Goal: Transaction & Acquisition: Purchase product/service

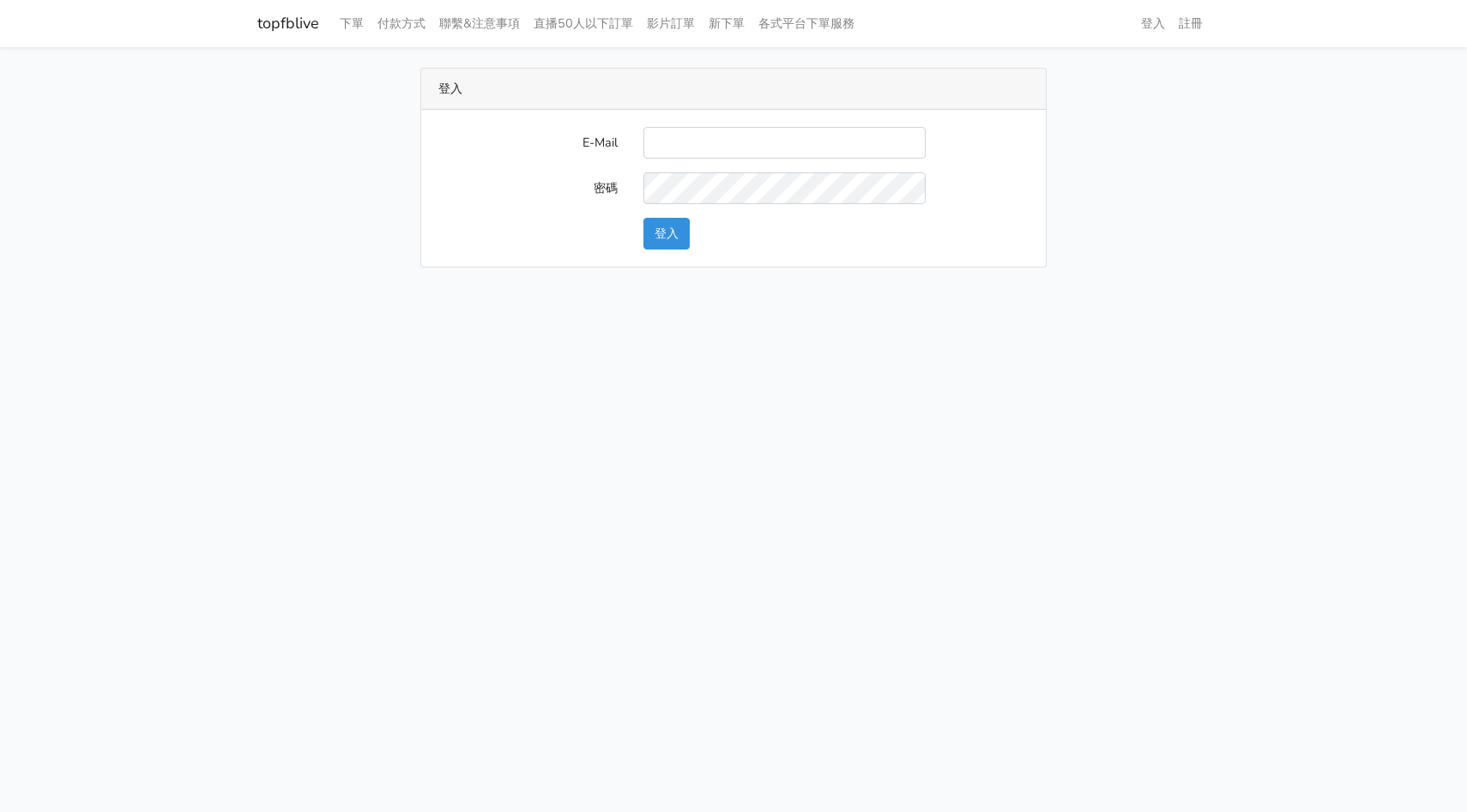
click at [749, 141] on input "E-Mail" at bounding box center [784, 142] width 282 height 32
type input "hommyjewelry@gmail.com"
click at [674, 234] on button "登入" at bounding box center [666, 233] width 46 height 32
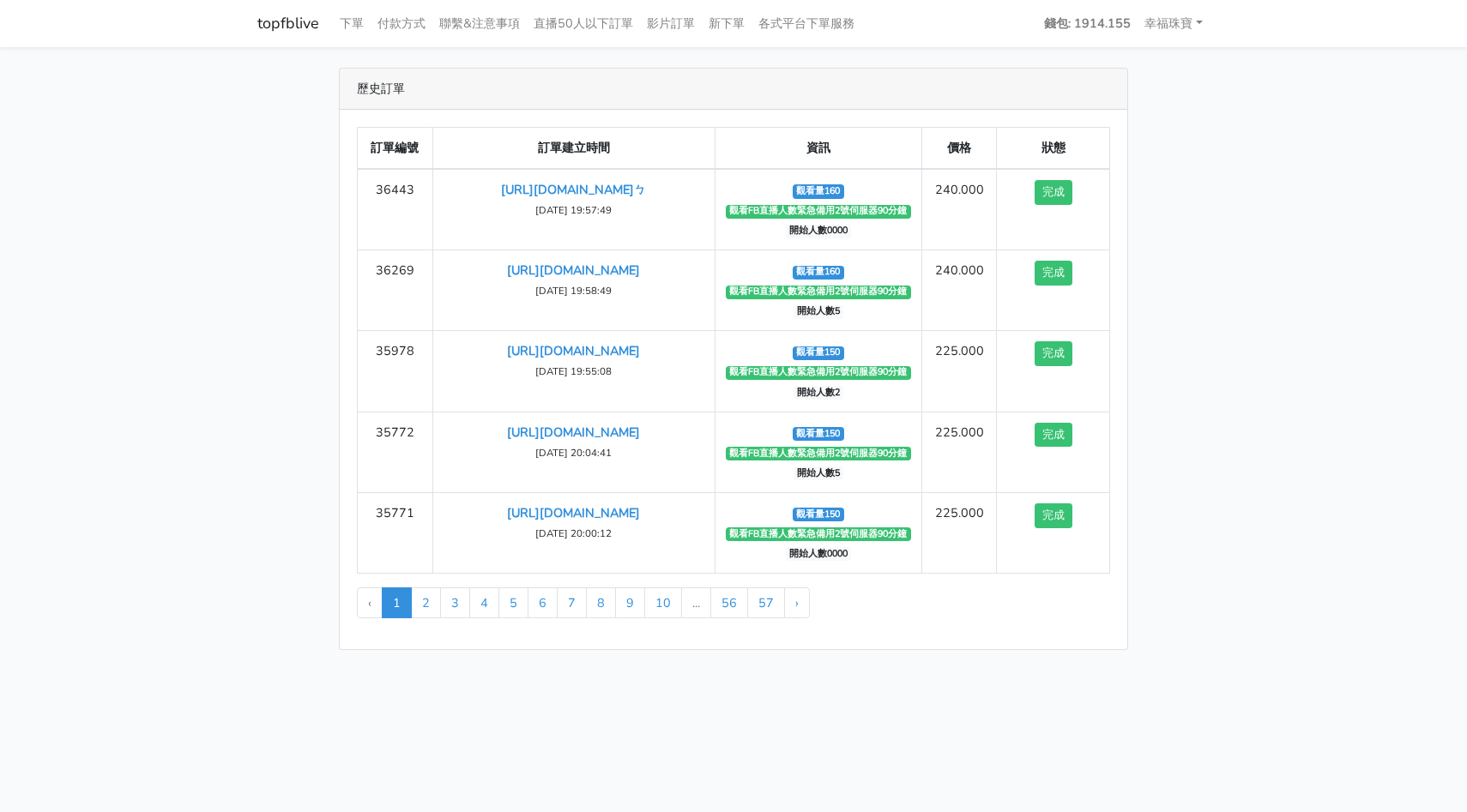
click at [291, 17] on link "topfblive" at bounding box center [288, 23] width 62 height 34
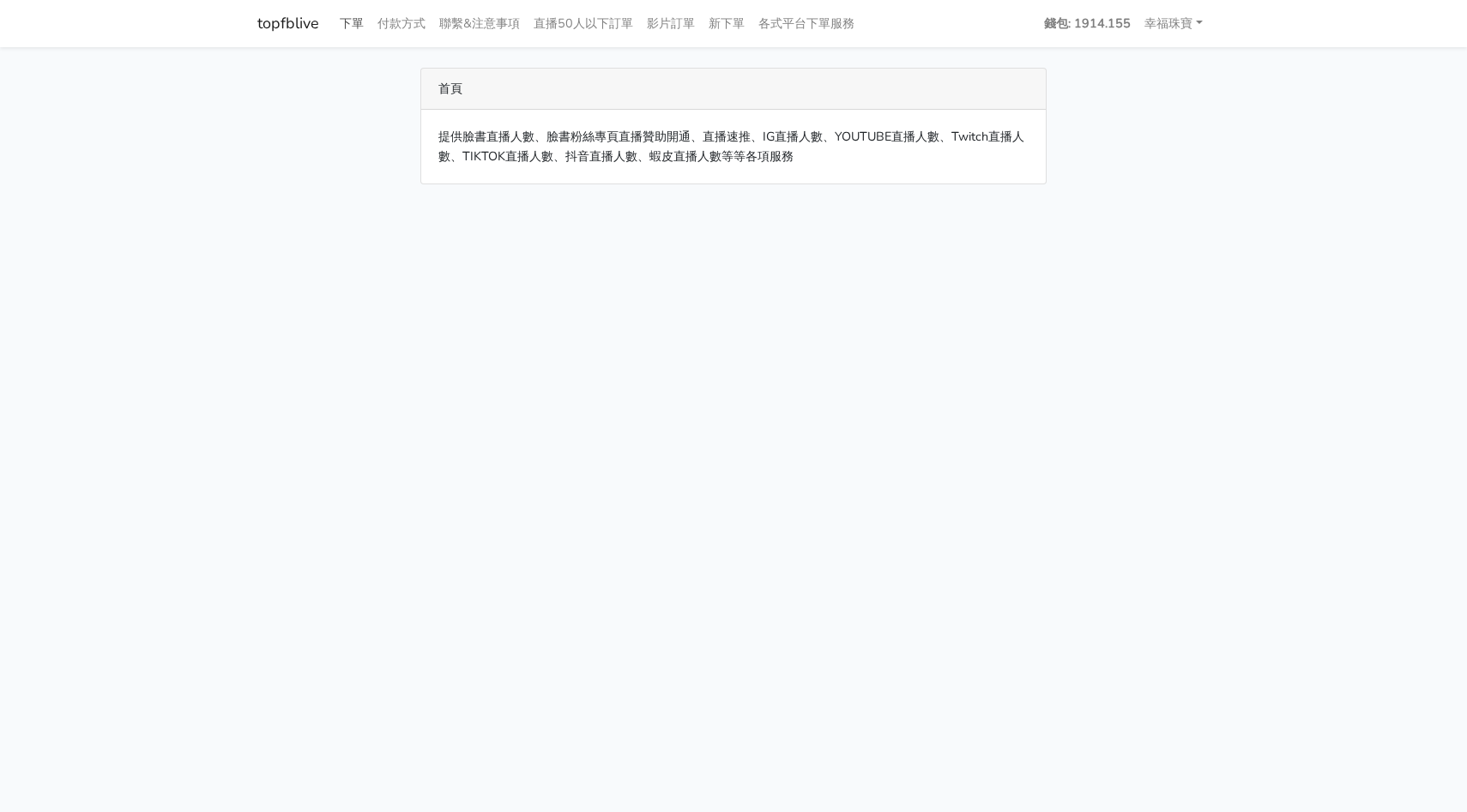
click at [343, 25] on link "下單" at bounding box center [351, 23] width 38 height 34
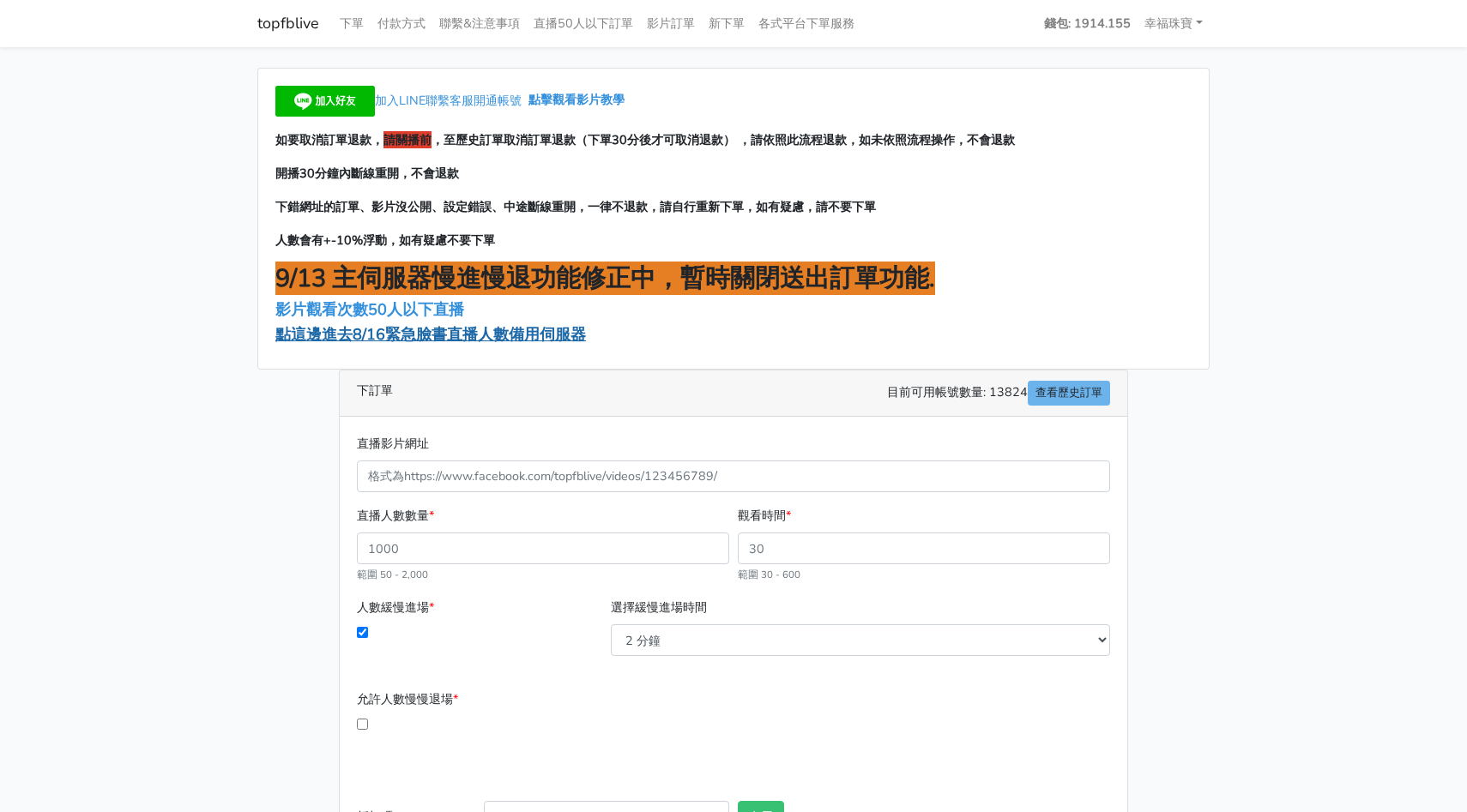
click at [310, 339] on span "點這邊進去8/16緊急臉書直播人數備用伺服器" at bounding box center [430, 334] width 311 height 20
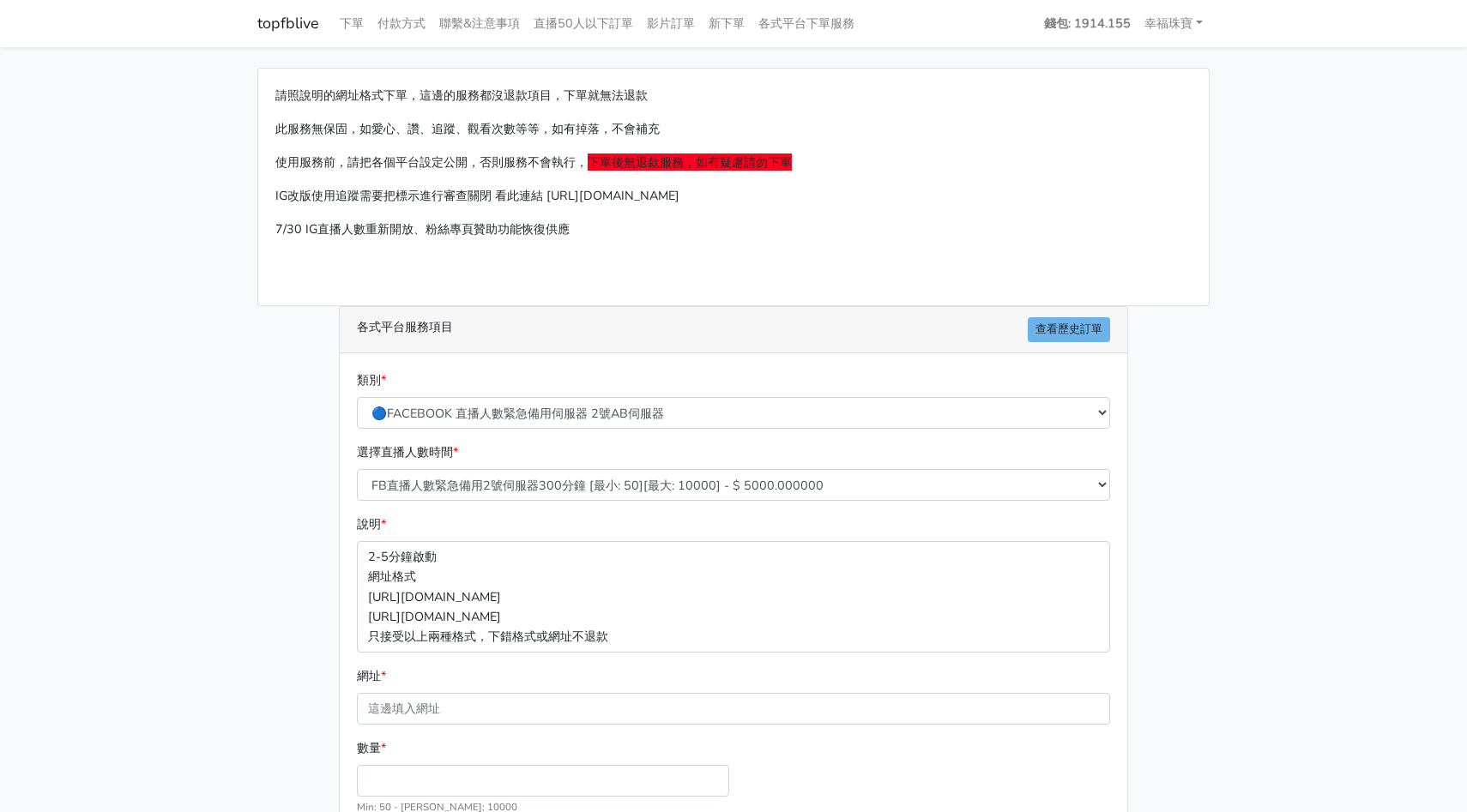
scroll to position [158, 0]
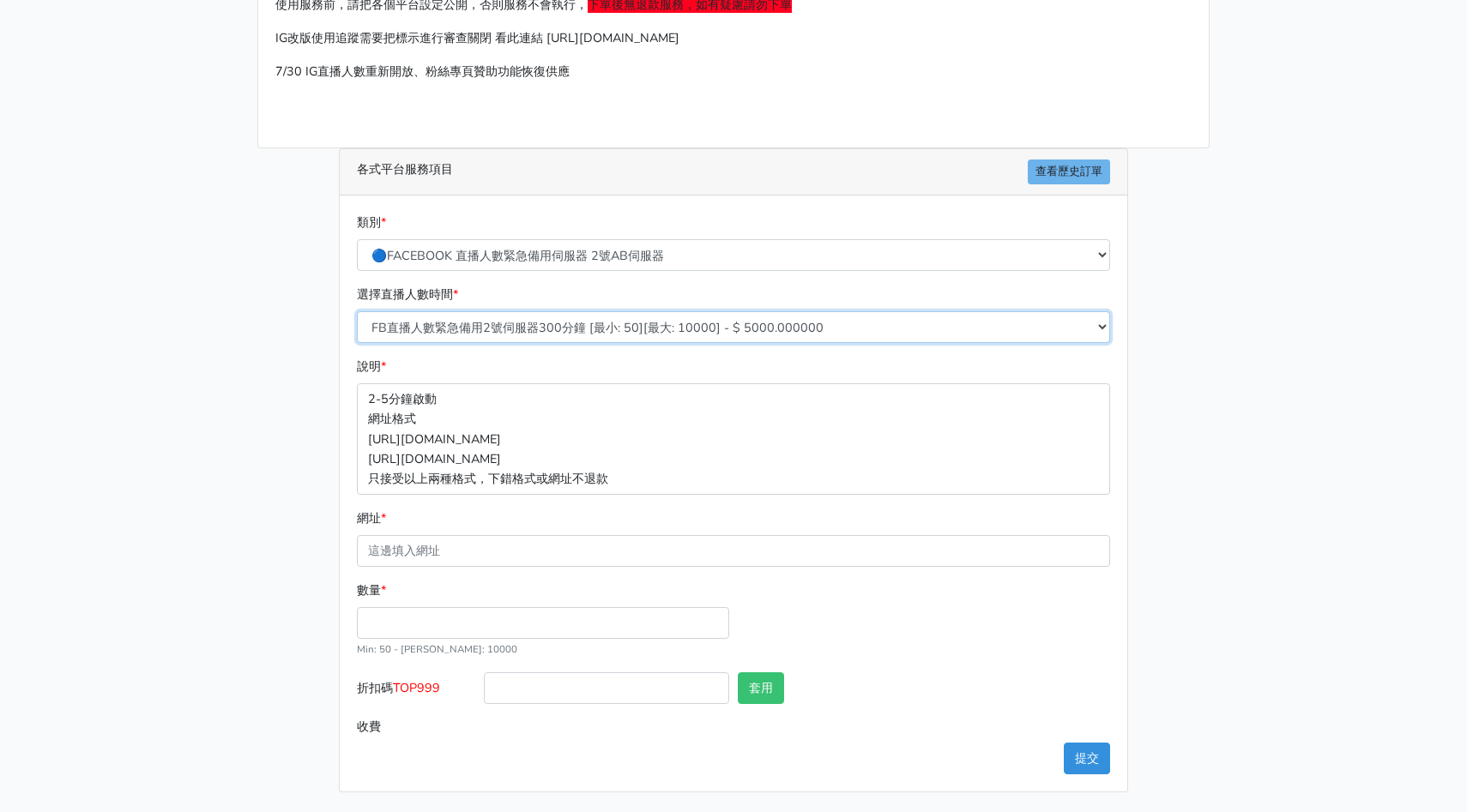
click at [556, 320] on select "FB直播人數緊急備用2號伺服器300分鐘 [最小: 50][最大: 10000] - $ 5000.000000 FB直播人數緊急備用2號伺服器60分鐘 [最…" at bounding box center [734, 326] width 753 height 32
select select "574"
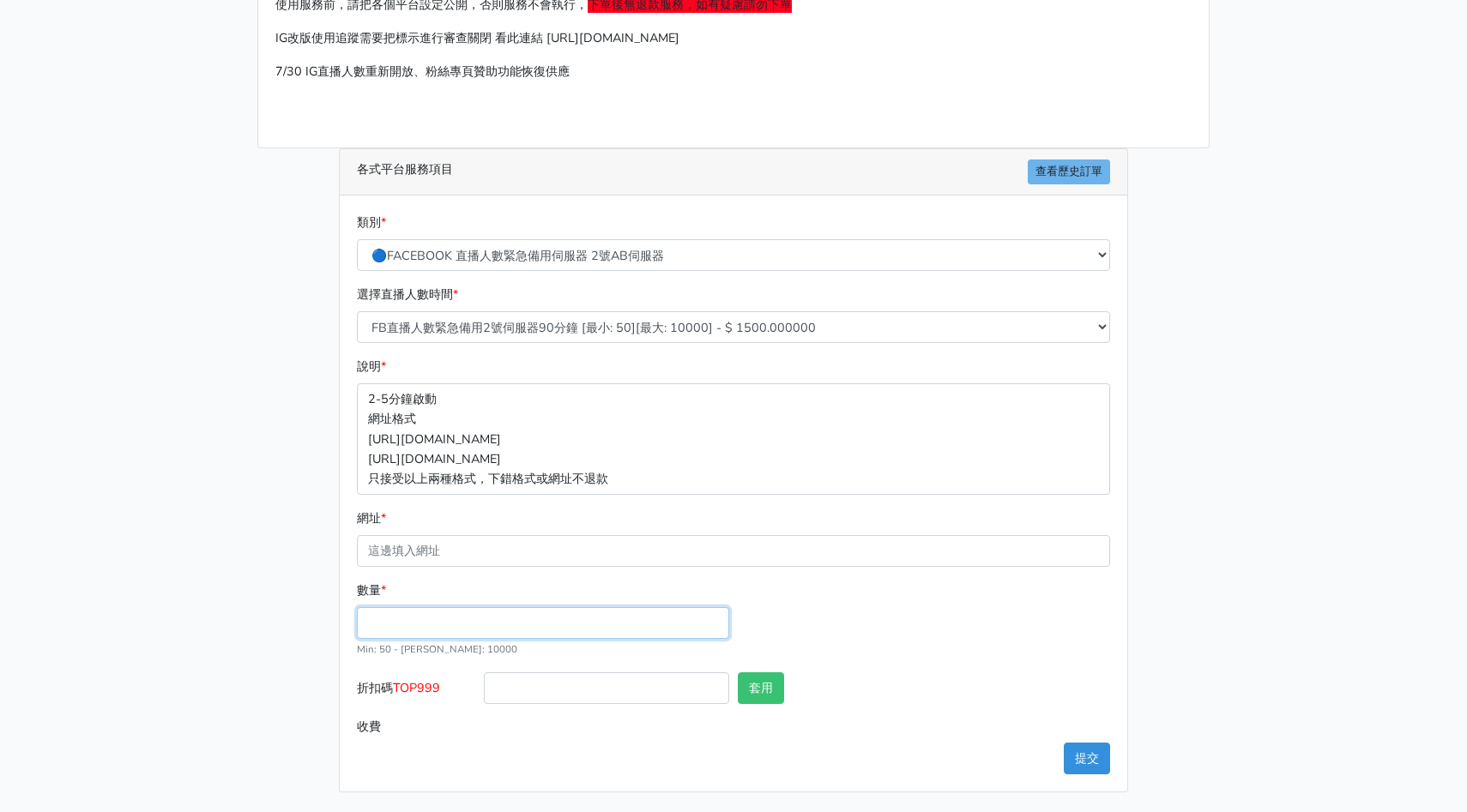
click at [386, 623] on input "數量 *" at bounding box center [543, 622] width 373 height 32
type input "200"
type input "300.000"
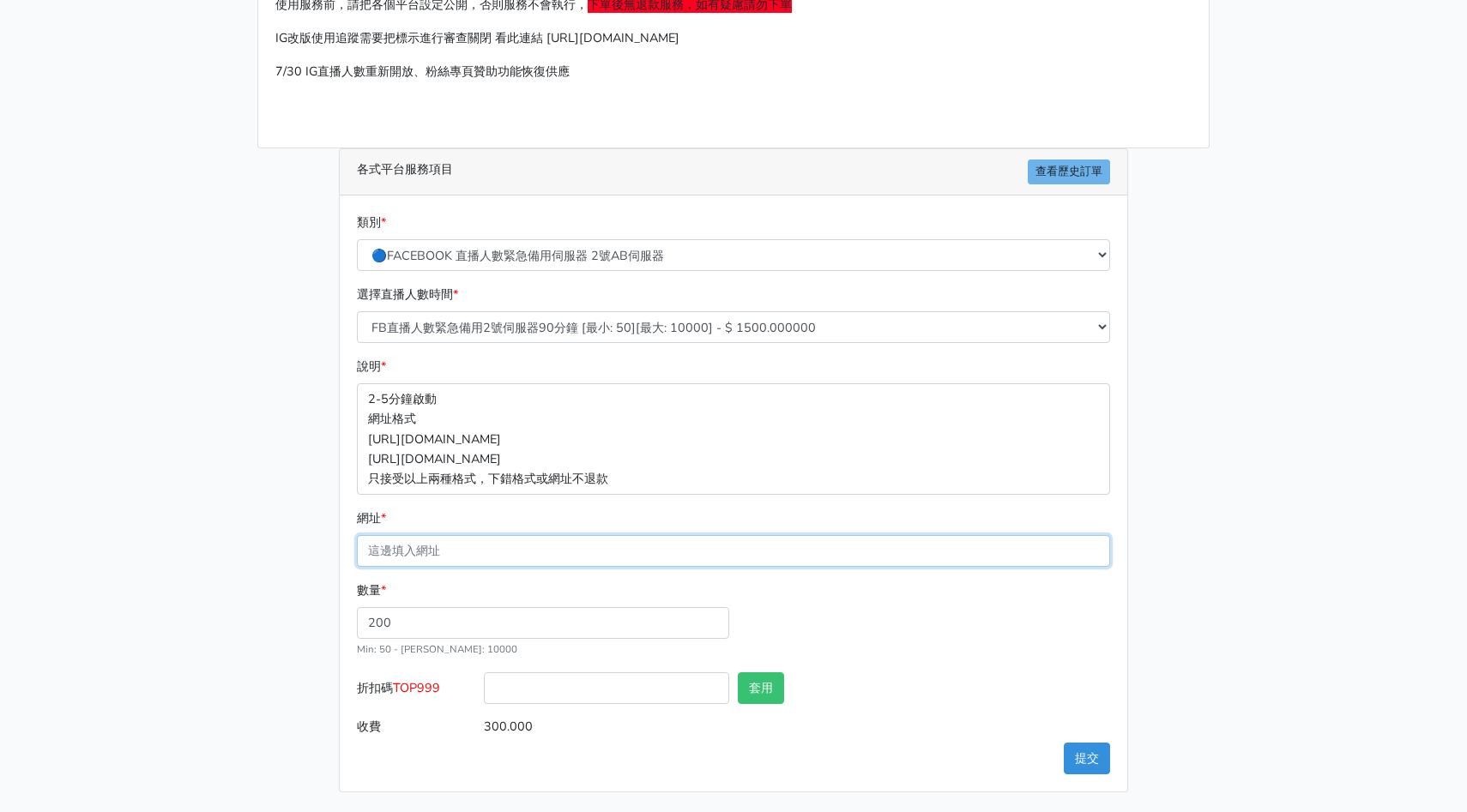
click at [468, 551] on input "網址 *" at bounding box center [734, 550] width 753 height 32
paste input "[URL][DOMAIN_NAME]"
type input "[URL][DOMAIN_NAME]"
click at [1083, 751] on button "提交" at bounding box center [1087, 758] width 46 height 32
